Goal: Find contact information: Find contact information

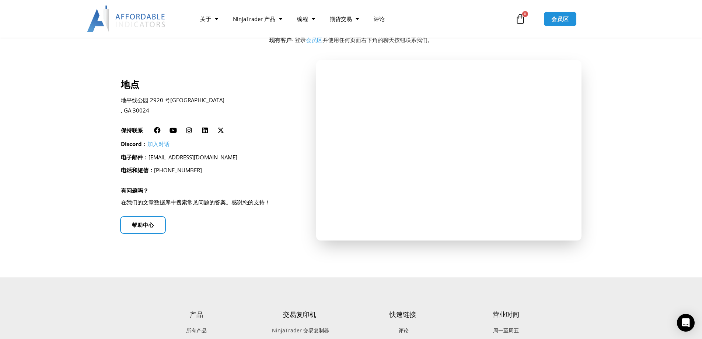
drag, startPoint x: 175, startPoint y: 156, endPoint x: 250, endPoint y: 153, distance: 74.9
click at [257, 149] on p "Discord： 加入对话" at bounding box center [209, 144] width 176 height 10
click at [230, 159] on font "[EMAIL_ADDRESS][DOMAIN_NAME]" at bounding box center [193, 156] width 89 height 7
drag, startPoint x: 232, startPoint y: 159, endPoint x: 153, endPoint y: 159, distance: 79.2
click at [153, 159] on font "[EMAIL_ADDRESS][DOMAIN_NAME]" at bounding box center [193, 156] width 89 height 7
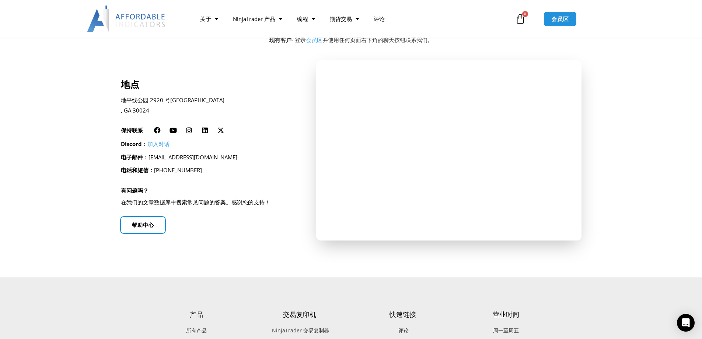
copy font "[EMAIL_ADDRESS][DOMAIN_NAME]"
